Goal: Task Accomplishment & Management: Complete application form

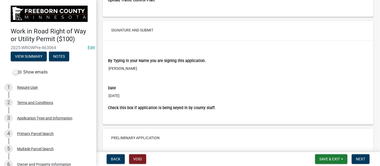
scroll to position [2194, 0]
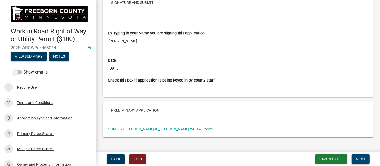
click at [361, 159] on span "Next" at bounding box center [360, 159] width 9 height 4
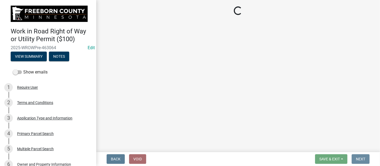
scroll to position [0, 0]
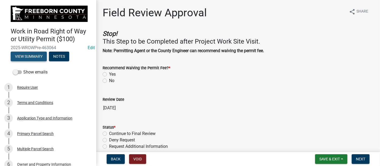
click at [34, 54] on button "View Summary" at bounding box center [29, 57] width 36 height 10
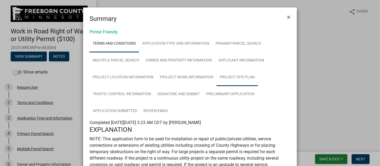
click at [225, 76] on link "Project Site Plan" at bounding box center [236, 77] width 41 height 17
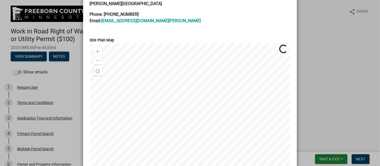
scroll to position [262, 0]
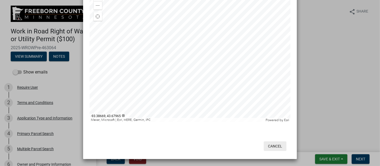
click at [278, 146] on button "Cancel" at bounding box center [275, 146] width 23 height 10
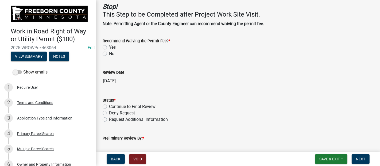
scroll to position [0, 0]
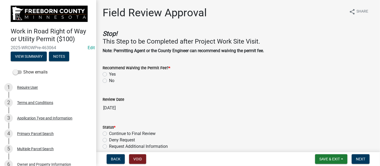
drag, startPoint x: 106, startPoint y: 80, endPoint x: 124, endPoint y: 83, distance: 17.8
click at [109, 80] on label "No" at bounding box center [111, 80] width 5 height 6
click at [109, 80] on input "No" at bounding box center [110, 78] width 3 height 3
radio input "true"
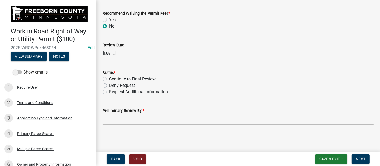
scroll to position [54, 0]
click at [109, 80] on label "Continue to Final Review" at bounding box center [132, 79] width 46 height 6
click at [109, 80] on input "Continue to Final Review" at bounding box center [110, 77] width 3 height 3
radio input "true"
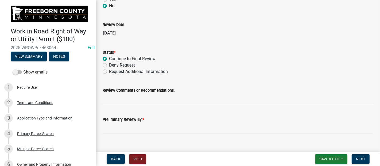
scroll to position [83, 0]
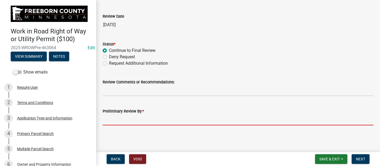
click at [151, 117] on input "Preliminary Review By: *" at bounding box center [238, 119] width 271 height 11
type input "[PERSON_NAME]"
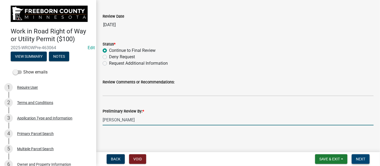
click at [358, 158] on span "Next" at bounding box center [360, 159] width 9 height 4
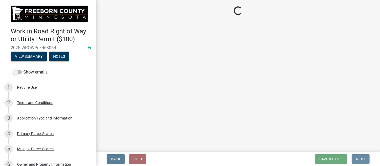
scroll to position [0, 0]
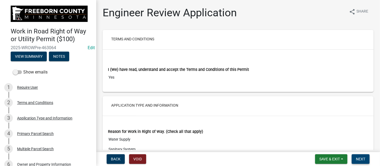
click at [362, 158] on span "Next" at bounding box center [360, 159] width 9 height 4
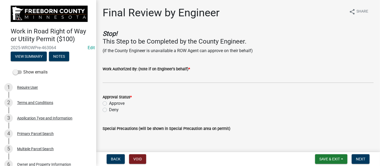
click at [109, 103] on label "Approve" at bounding box center [116, 103] width 15 height 6
click at [109, 103] on input "Approve" at bounding box center [110, 101] width 3 height 3
radio input "true"
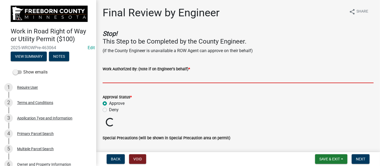
click at [120, 74] on input "Work Authorized By: (note if on Engineer's behalf) *" at bounding box center [238, 77] width 271 height 11
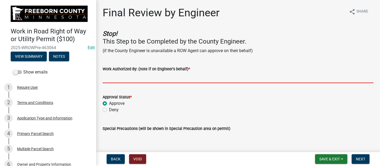
type input "[PERSON_NAME]"
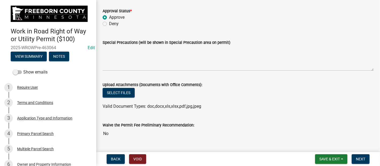
scroll to position [89, 0]
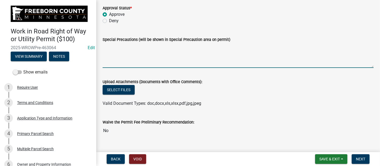
click at [145, 47] on textarea "Special Precautions (will be shown in Special Precaution area on permit)" at bounding box center [238, 55] width 271 height 25
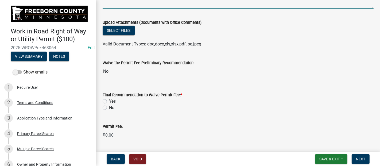
scroll to position [208, 0]
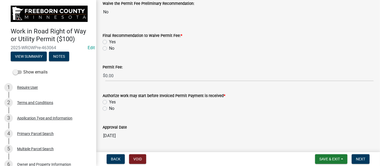
type textarea "Borings must include tracer wire. Final project sketch showing installed locati…"
click at [109, 48] on label "No" at bounding box center [111, 48] width 5 height 6
click at [109, 48] on input "No" at bounding box center [110, 46] width 3 height 3
radio input "true"
click at [109, 110] on label "No" at bounding box center [111, 108] width 5 height 6
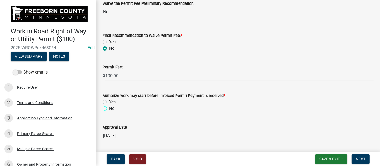
click at [109, 109] on input "No" at bounding box center [110, 106] width 3 height 3
radio input "true"
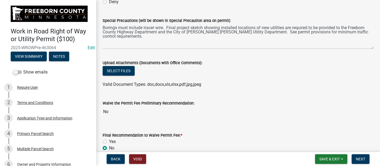
scroll to position [75, 0]
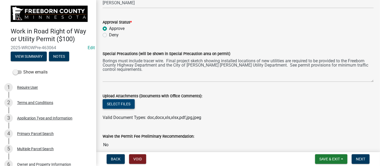
click at [122, 104] on button "Select files" at bounding box center [119, 104] width 32 height 10
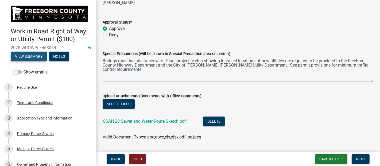
click at [34, 56] on button "View Summary" at bounding box center [29, 57] width 36 height 10
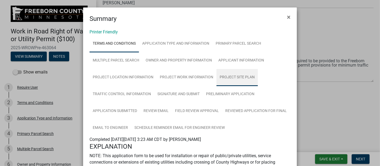
click at [228, 75] on link "Project Site Plan" at bounding box center [236, 77] width 41 height 17
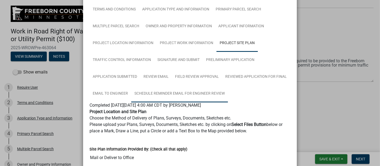
scroll to position [42, 0]
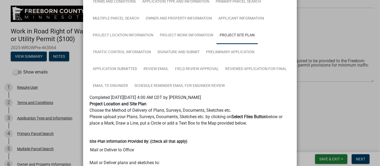
click at [330, 107] on ngb-modal-window "Summary × Printer Friendly Terms and Conditions Application Type and Informatio…" at bounding box center [190, 83] width 380 height 166
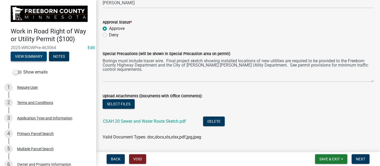
scroll to position [104, 0]
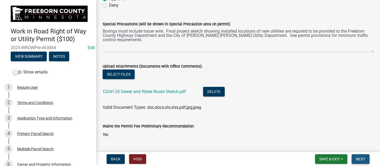
click at [361, 161] on span "Next" at bounding box center [360, 159] width 9 height 4
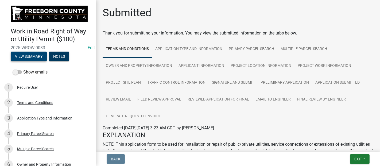
click at [27, 54] on button "View Summary" at bounding box center [29, 57] width 36 height 10
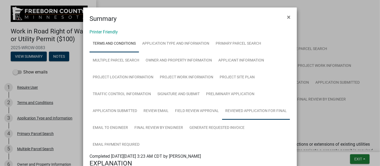
click at [256, 111] on link "Reviewed Application for Final" at bounding box center [256, 111] width 68 height 17
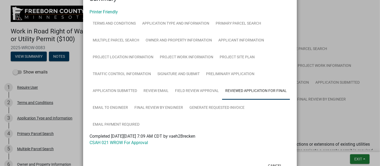
scroll to position [40, 0]
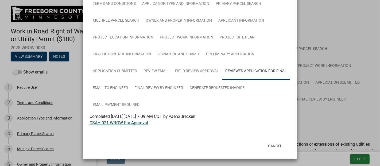
click at [136, 123] on link "CSAH 021 WROW For Approval" at bounding box center [118, 122] width 58 height 5
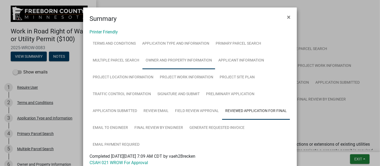
click at [196, 59] on link "Owner and Property Information" at bounding box center [178, 60] width 73 height 17
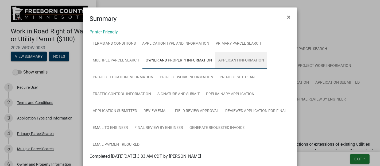
click at [226, 59] on link "Applicant Information" at bounding box center [241, 60] width 52 height 17
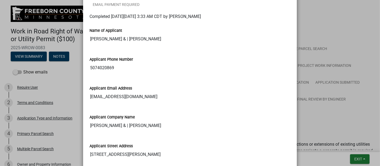
scroll to position [148, 0]
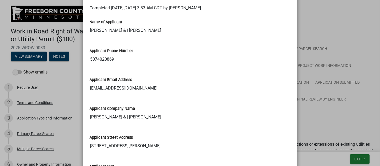
drag, startPoint x: 144, startPoint y: 89, endPoint x: 86, endPoint y: 90, distance: 58.0
click at [86, 90] on div "Applicant Email Address [EMAIL_ADDRESS][DOMAIN_NAME]" at bounding box center [189, 83] width 209 height 29
click at [243, 46] on div "Applicant Phone Number [PHONE_NUMBER]" at bounding box center [189, 52] width 201 height 25
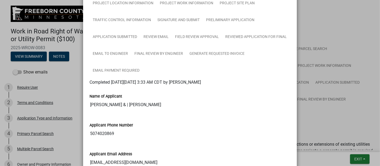
scroll to position [0, 0]
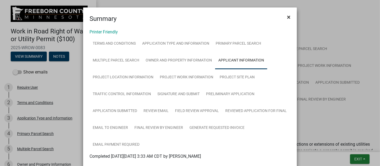
click at [287, 17] on span "×" at bounding box center [288, 16] width 3 height 7
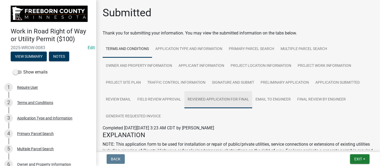
click at [233, 98] on link "Reviewed Application for Final" at bounding box center [218, 99] width 68 height 17
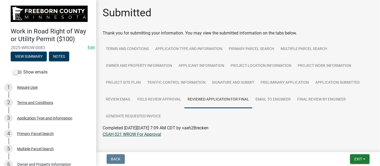
click at [151, 132] on link "CSAH 021 WROW For Approval" at bounding box center [132, 134] width 58 height 5
